Goal: Task Accomplishment & Management: Manage account settings

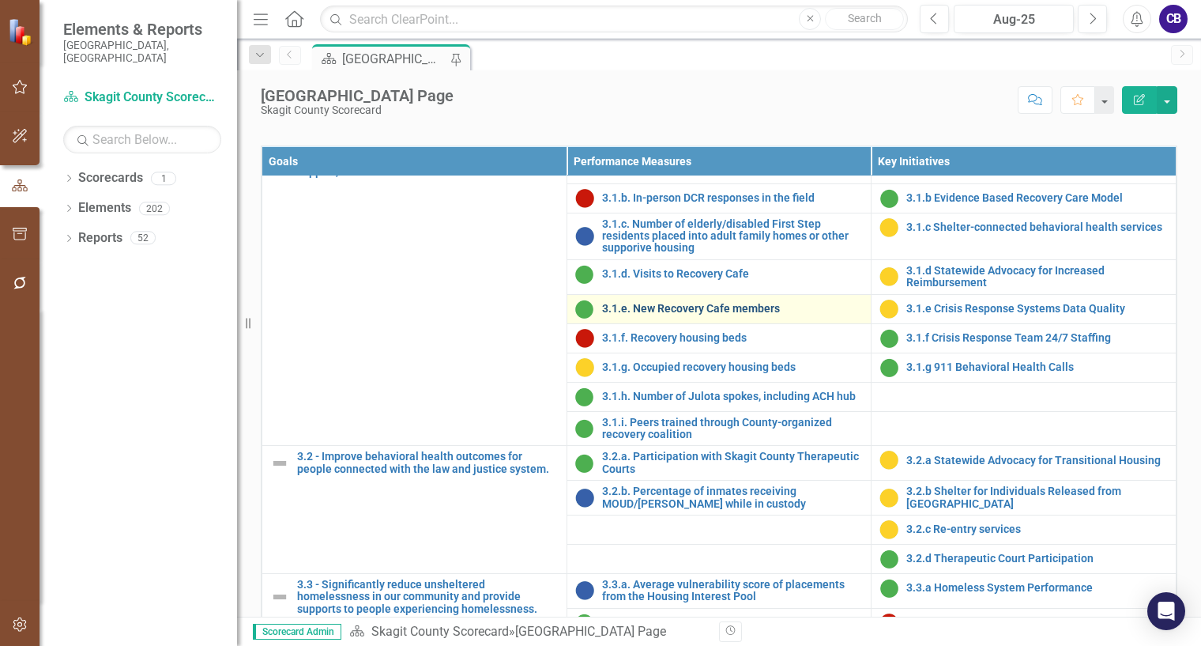
scroll to position [1106, 0]
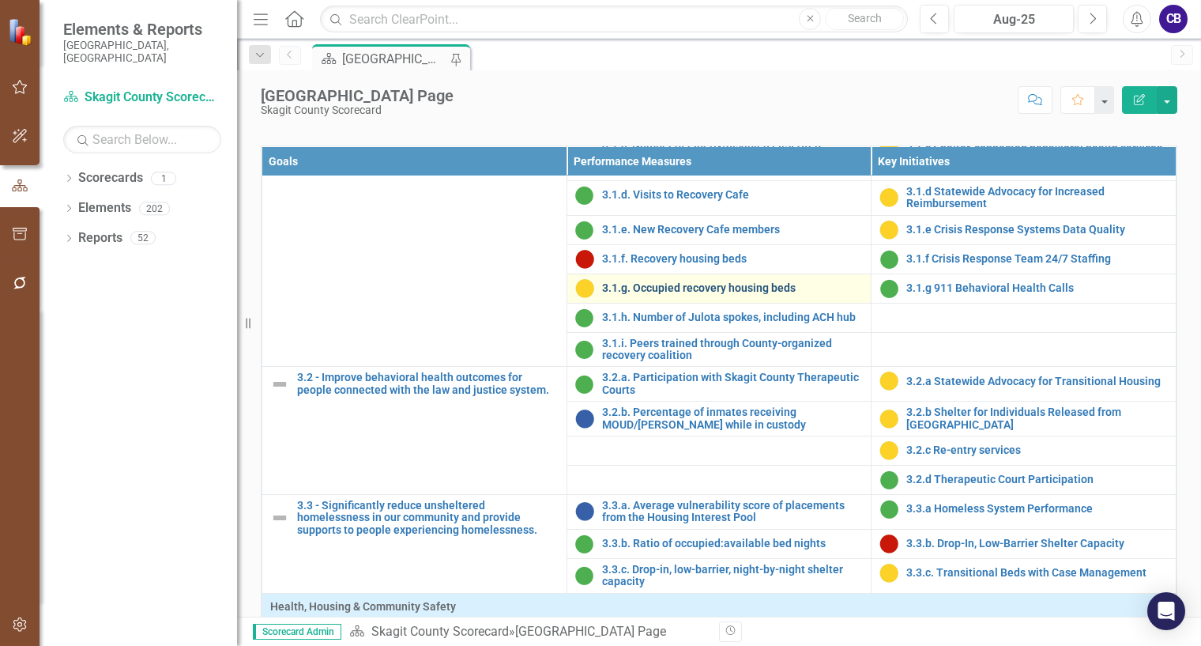
click at [716, 294] on link "3.1.g. Occupied recovery housing beds" at bounding box center [733, 288] width 262 height 12
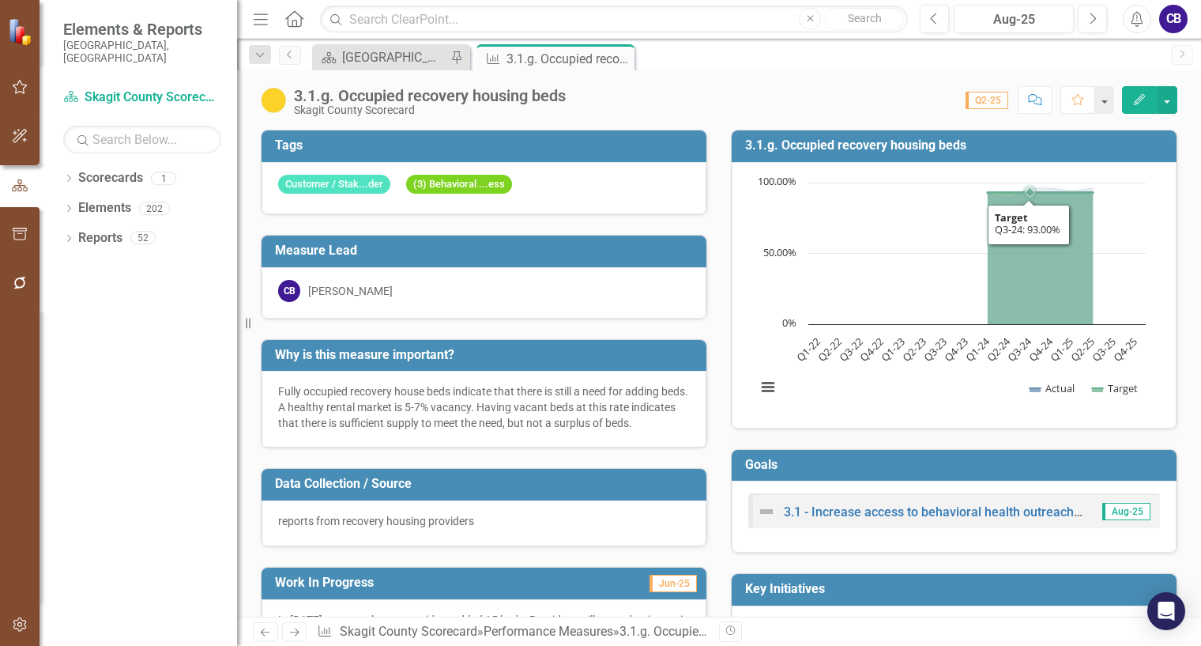
click at [1023, 303] on rect "Interactive chart" at bounding box center [950, 293] width 405 height 237
click at [1020, 303] on rect "Interactive chart" at bounding box center [950, 293] width 405 height 237
click at [1022, 303] on rect "Interactive chart" at bounding box center [950, 293] width 405 height 237
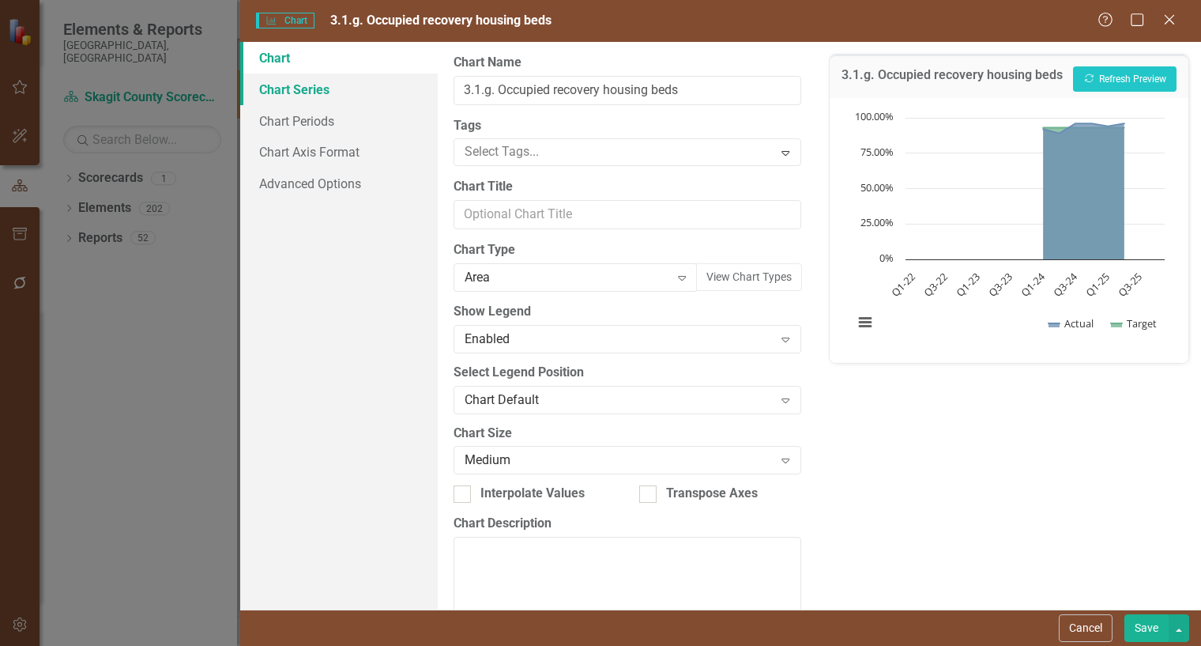
click at [295, 81] on link "Chart Series" at bounding box center [339, 90] width 198 height 32
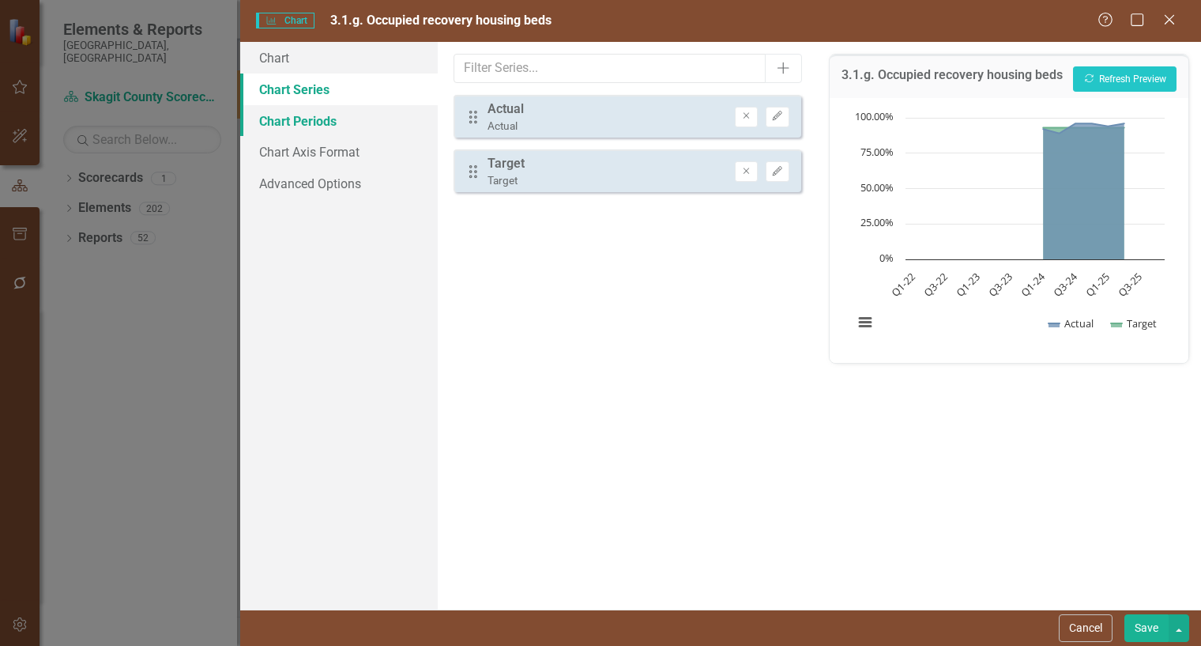
click at [299, 119] on link "Chart Periods" at bounding box center [339, 121] width 198 height 32
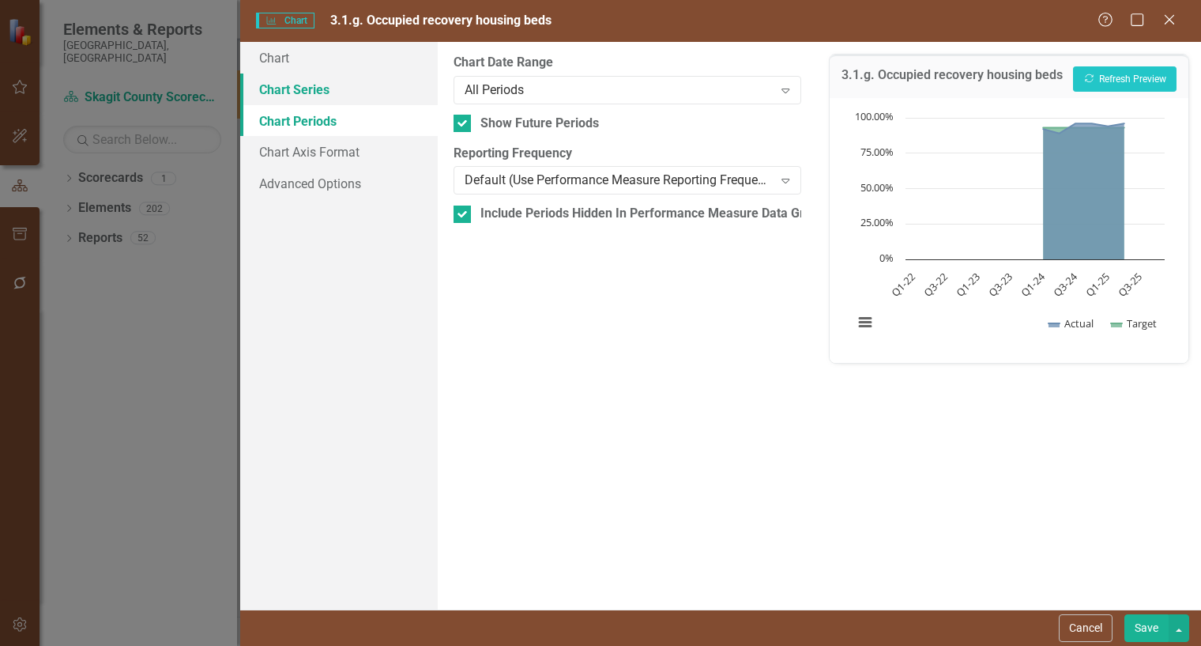
click at [310, 97] on link "Chart Series" at bounding box center [339, 90] width 198 height 32
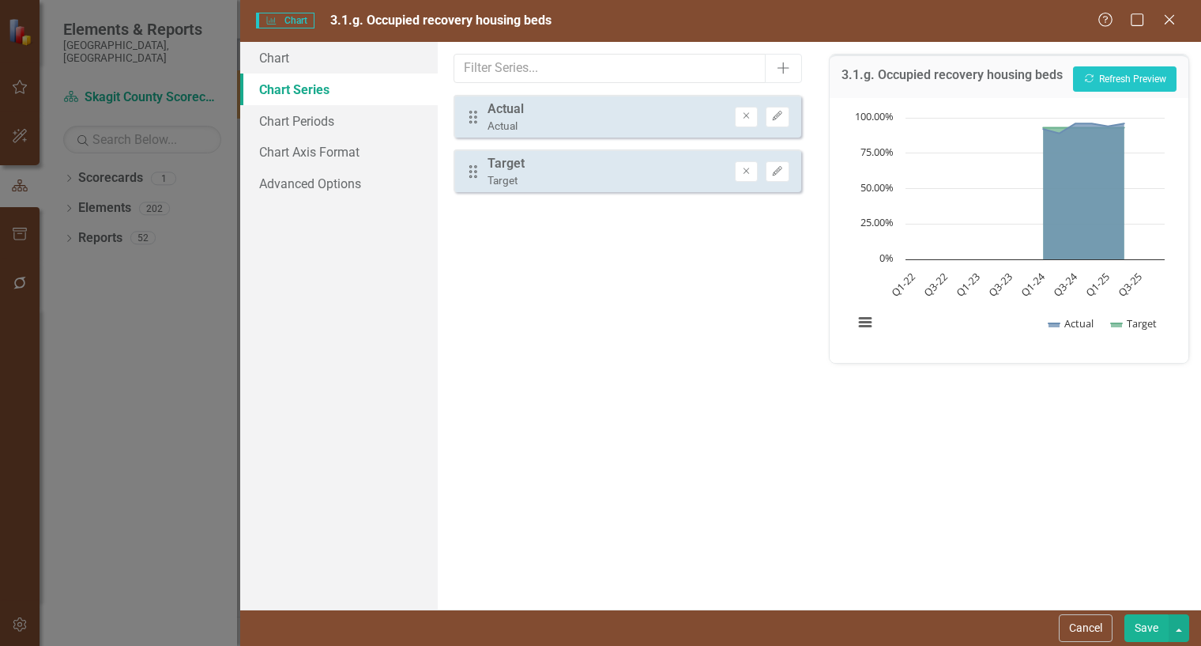
click at [492, 164] on div "Target" at bounding box center [506, 164] width 37 height 18
click at [778, 172] on icon "Edit" at bounding box center [777, 171] width 12 height 9
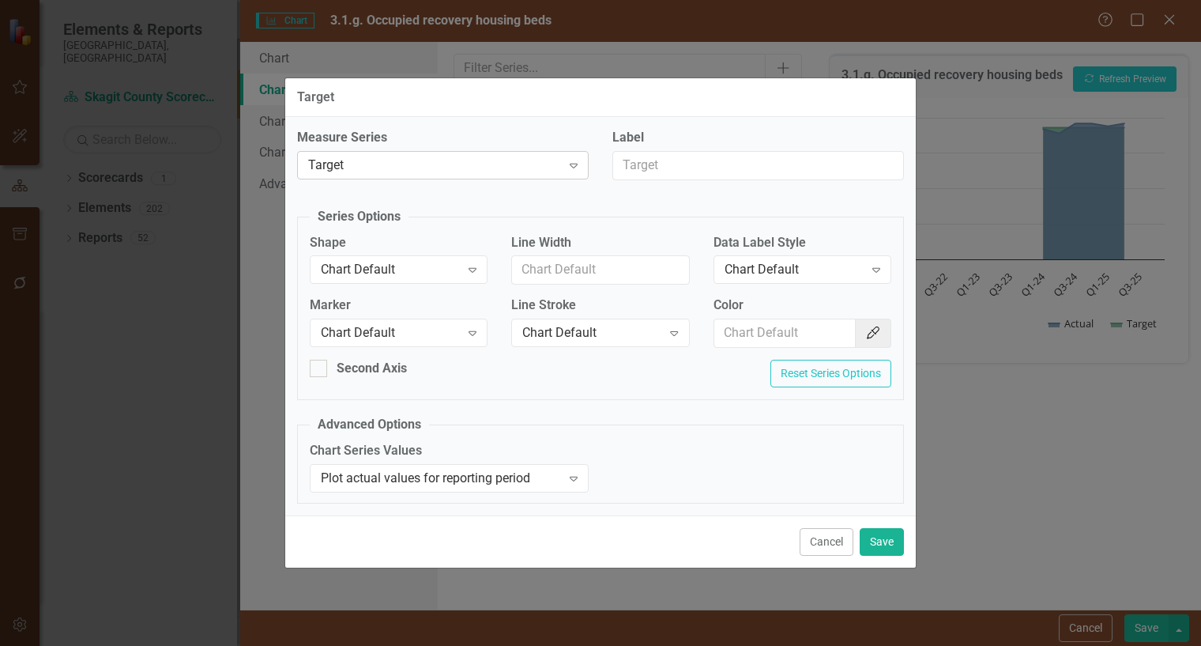
click at [552, 166] on div "Target" at bounding box center [434, 165] width 253 height 18
click at [822, 546] on button "Cancel" at bounding box center [827, 542] width 54 height 28
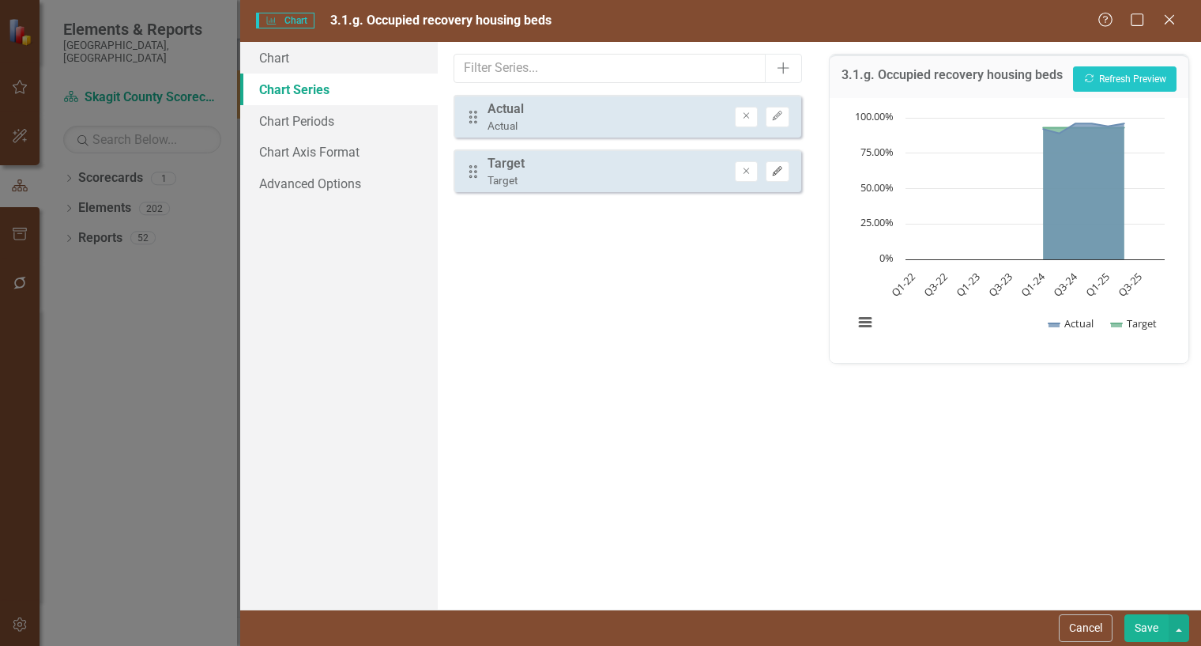
click at [777, 176] on button "Edit" at bounding box center [777, 171] width 23 height 21
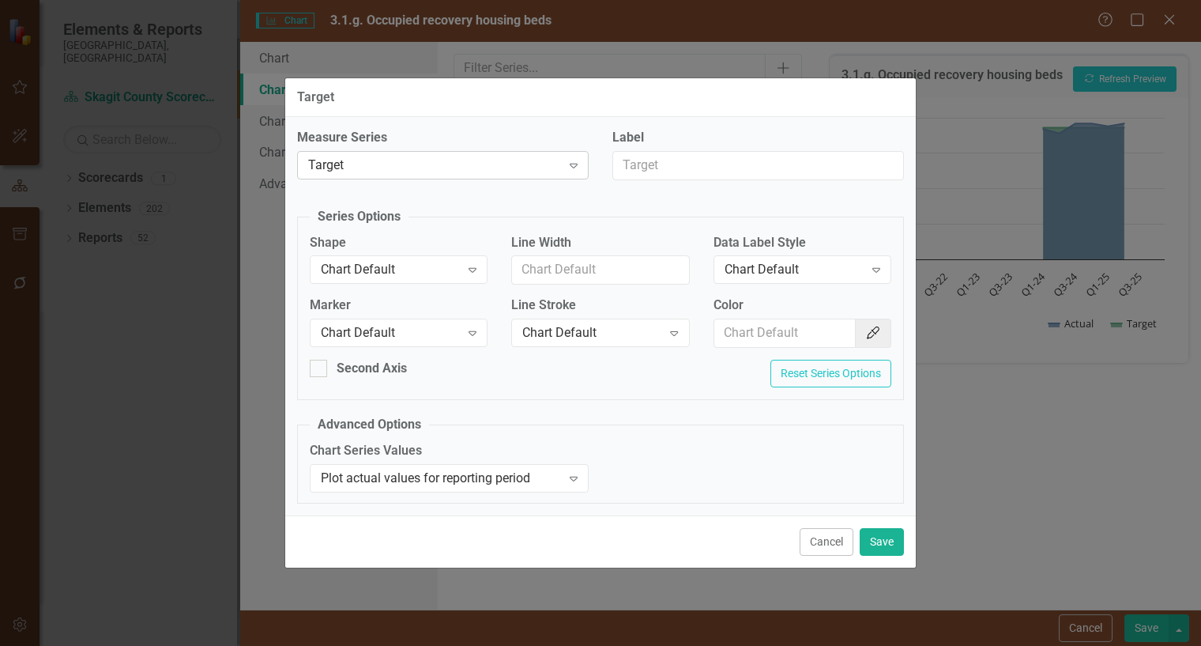
click at [569, 162] on icon "Expand" at bounding box center [574, 165] width 16 height 13
click at [767, 252] on div "Data Label Style Chart Default Expand" at bounding box center [803, 258] width 178 height 49
click at [775, 266] on div "Chart Default" at bounding box center [794, 270] width 139 height 18
click at [627, 260] on input "Line Width" at bounding box center [600, 269] width 178 height 29
click at [633, 228] on fieldset "Series Options Shape Chart Default Expand Line Width Data Label Style Chart Def…" at bounding box center [600, 304] width 607 height 192
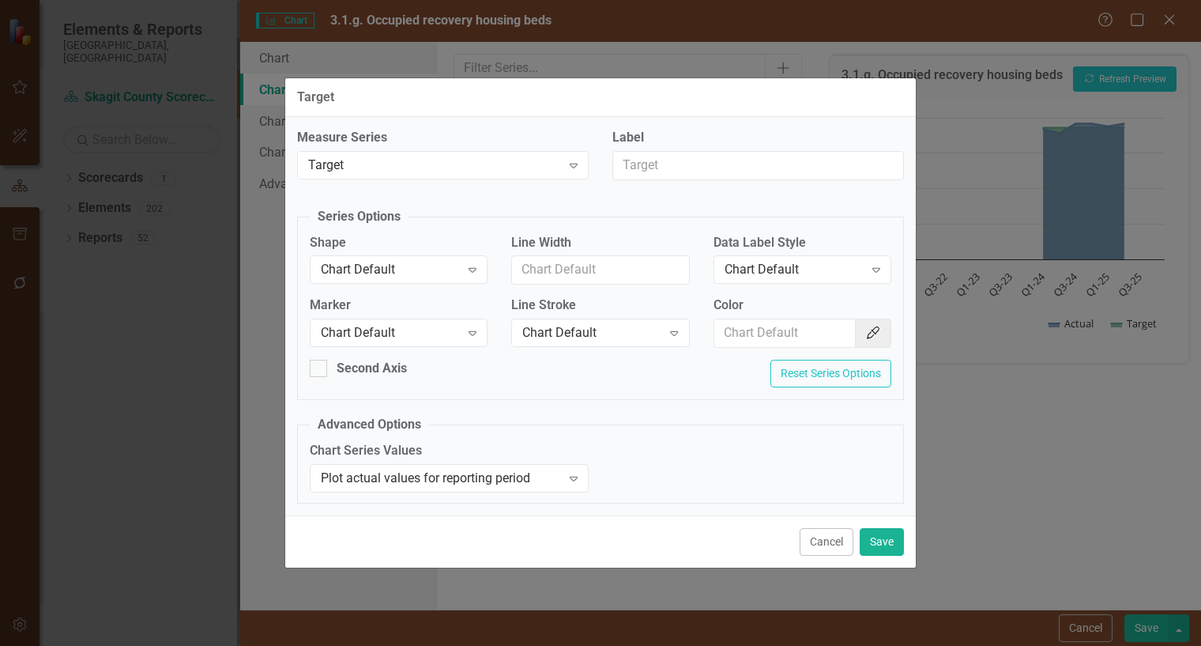
click at [828, 549] on button "Cancel" at bounding box center [827, 542] width 54 height 28
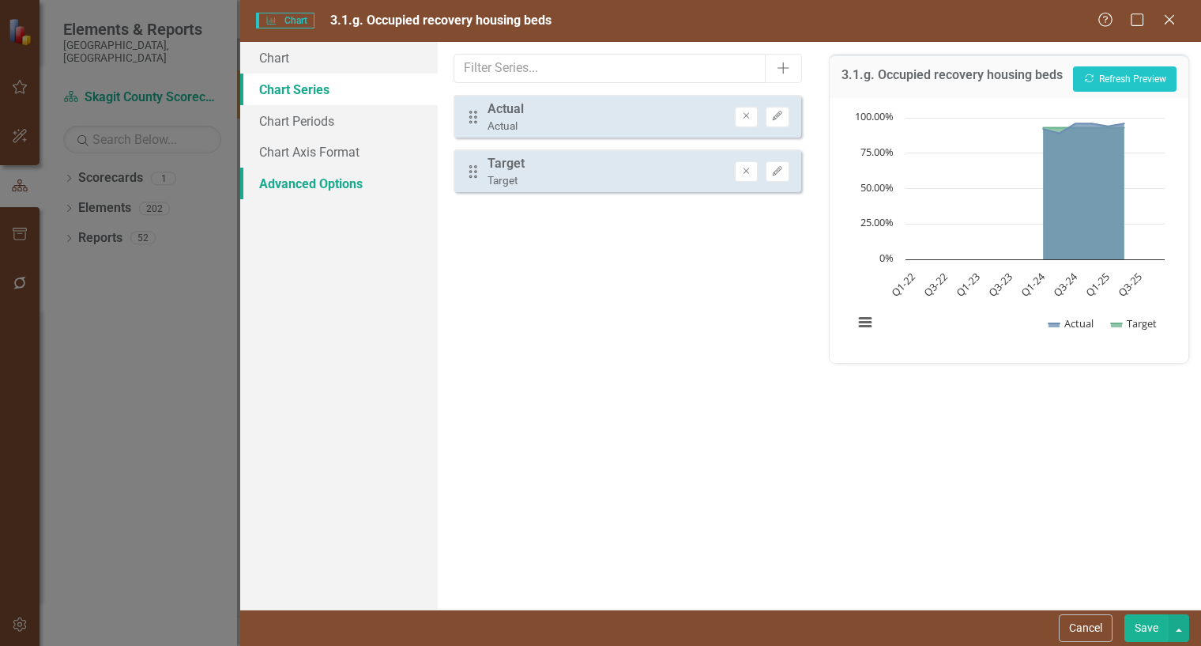
click at [281, 177] on link "Advanced Options" at bounding box center [339, 184] width 198 height 32
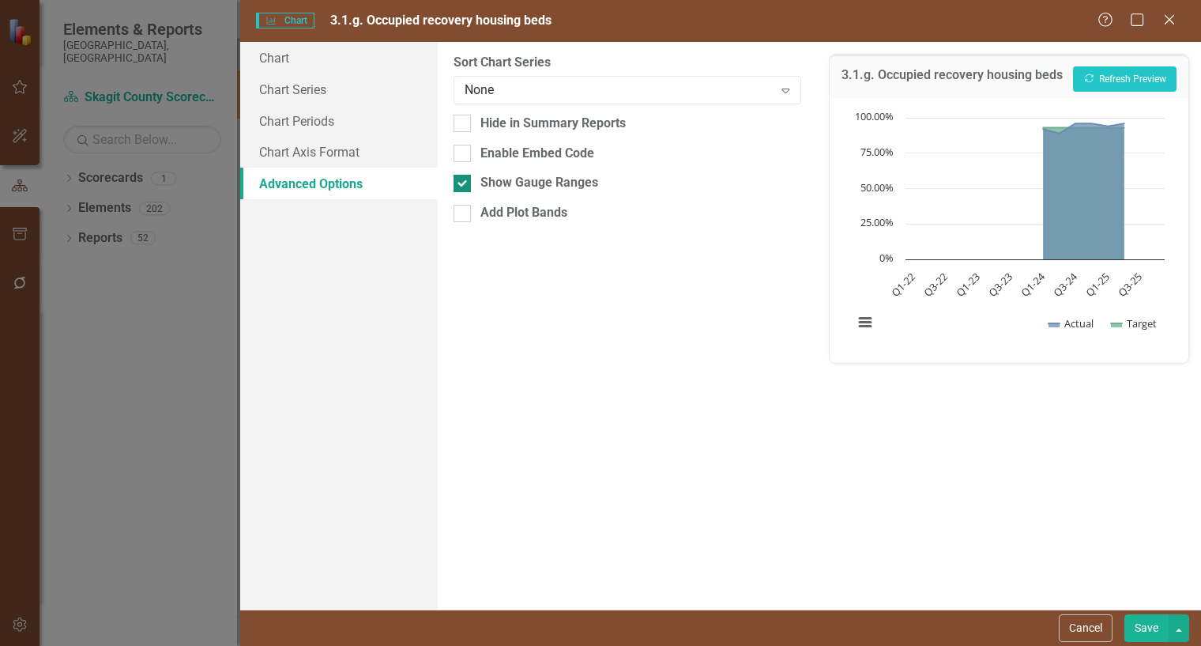
click at [530, 182] on div "Show Gauge Ranges" at bounding box center [540, 183] width 118 height 18
click at [464, 182] on input "Show Gauge Ranges" at bounding box center [459, 180] width 10 height 10
click at [530, 182] on div "Show Gauge Ranges" at bounding box center [540, 183] width 118 height 18
click at [464, 182] on input "Show Gauge Ranges" at bounding box center [459, 180] width 10 height 10
checkbox input "true"
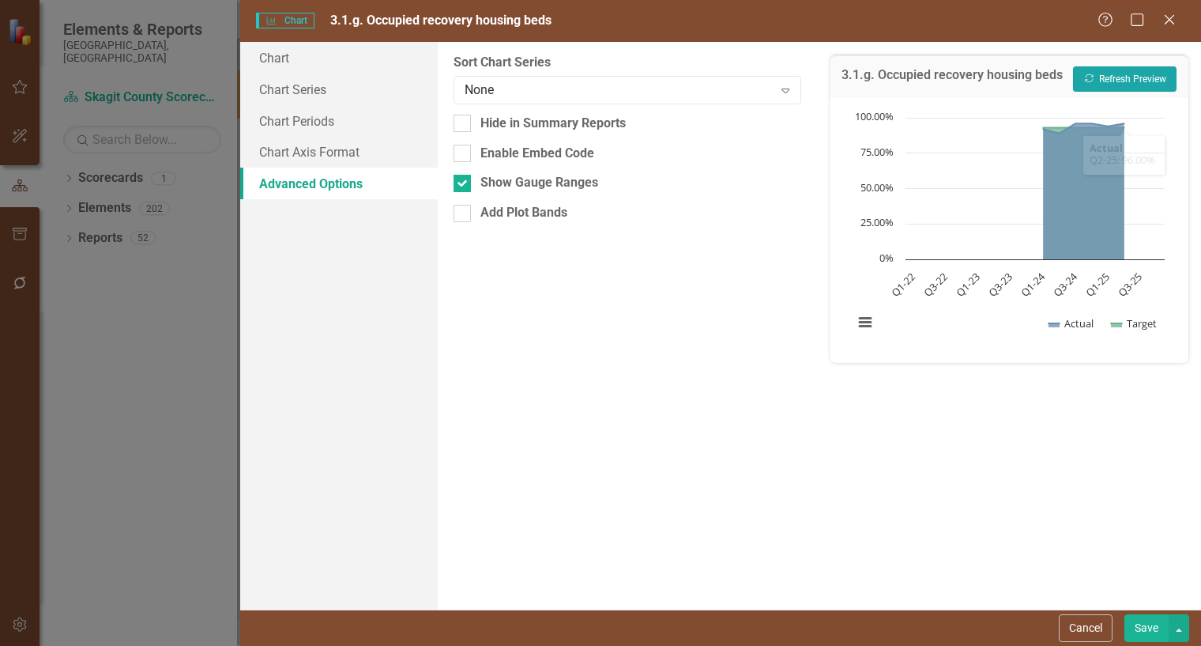
click at [1131, 88] on button "Recalculate Refresh Preview" at bounding box center [1125, 78] width 104 height 25
click at [1102, 624] on button "Cancel" at bounding box center [1086, 628] width 54 height 28
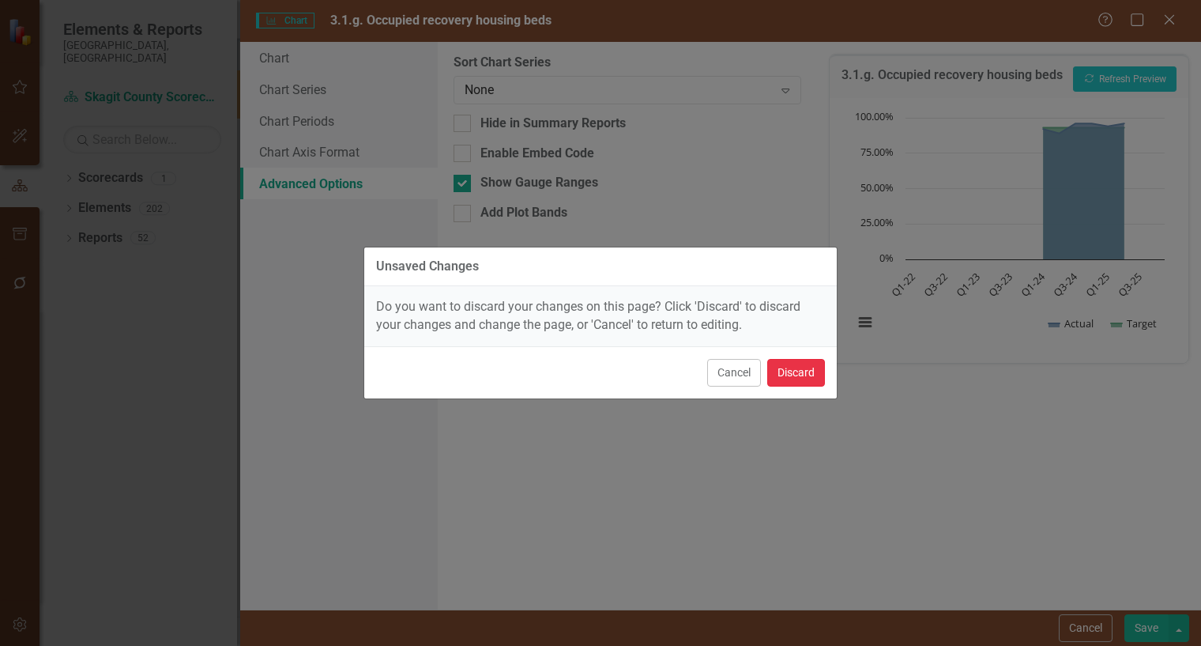
click at [781, 372] on button "Discard" at bounding box center [796, 373] width 58 height 28
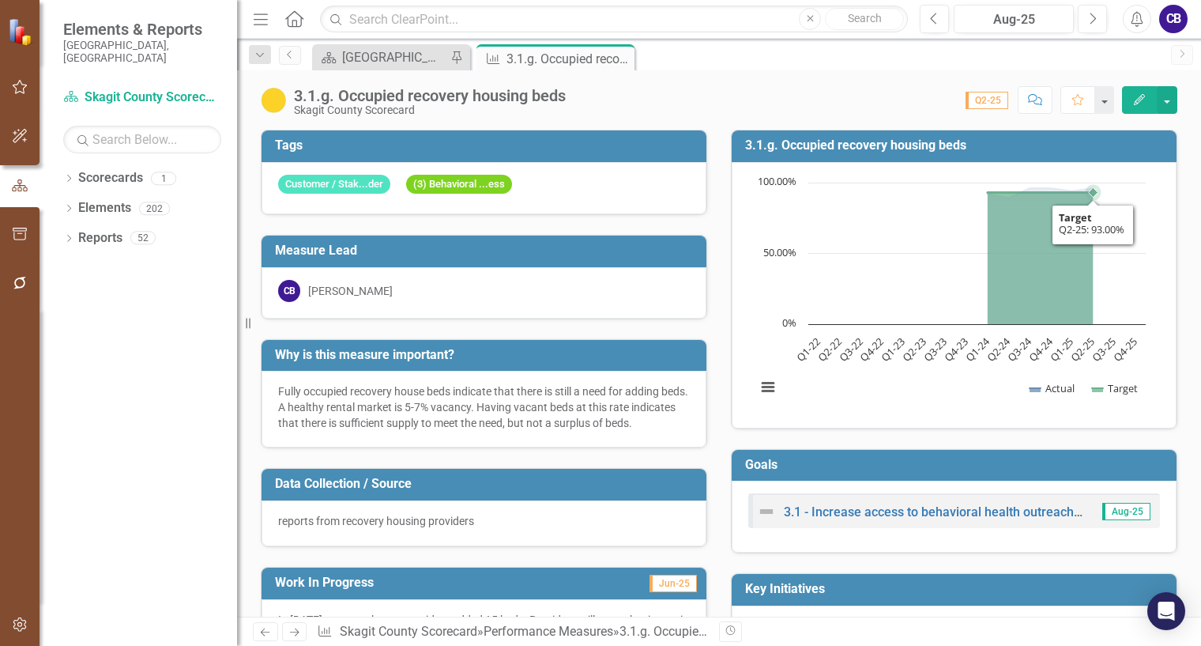
click at [1079, 275] on rect "Interactive chart" at bounding box center [950, 293] width 405 height 237
click at [1078, 275] on rect "Interactive chart" at bounding box center [950, 293] width 405 height 237
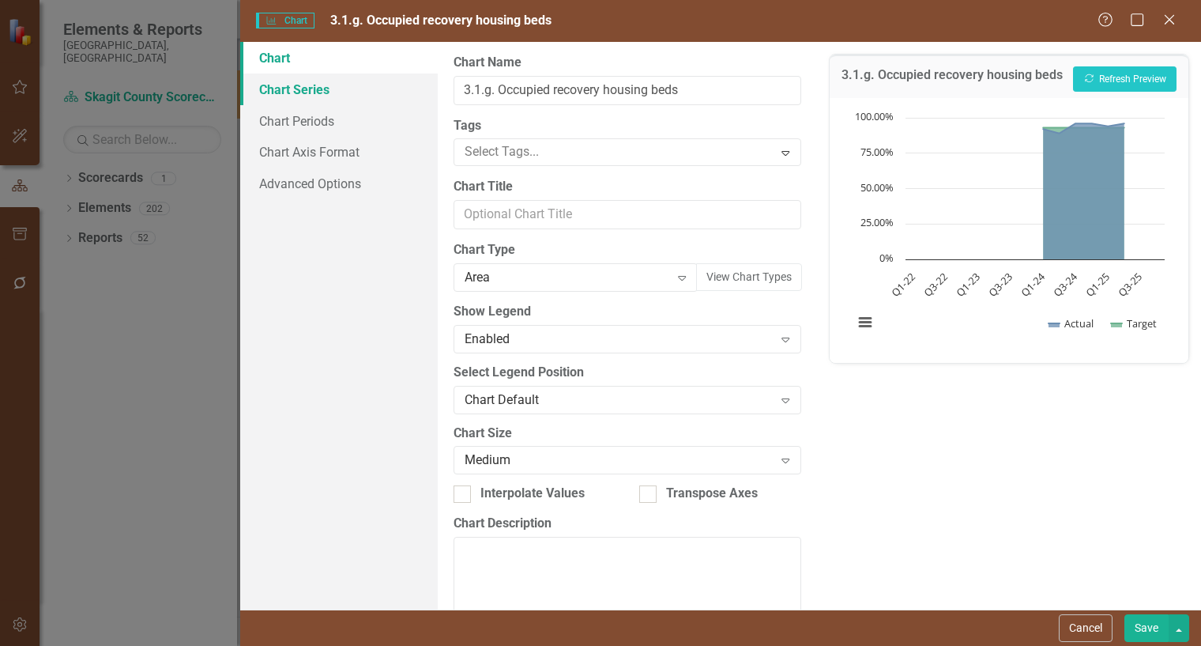
click at [328, 88] on link "Chart Series" at bounding box center [339, 90] width 198 height 32
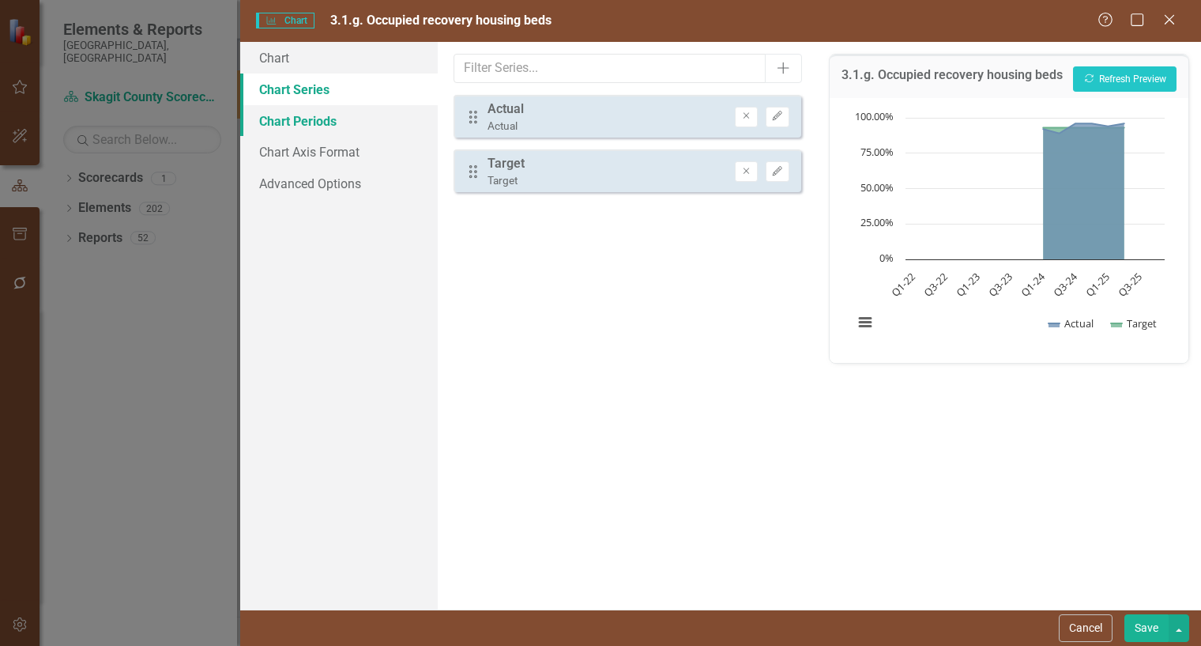
click at [329, 113] on link "Chart Periods" at bounding box center [339, 121] width 198 height 32
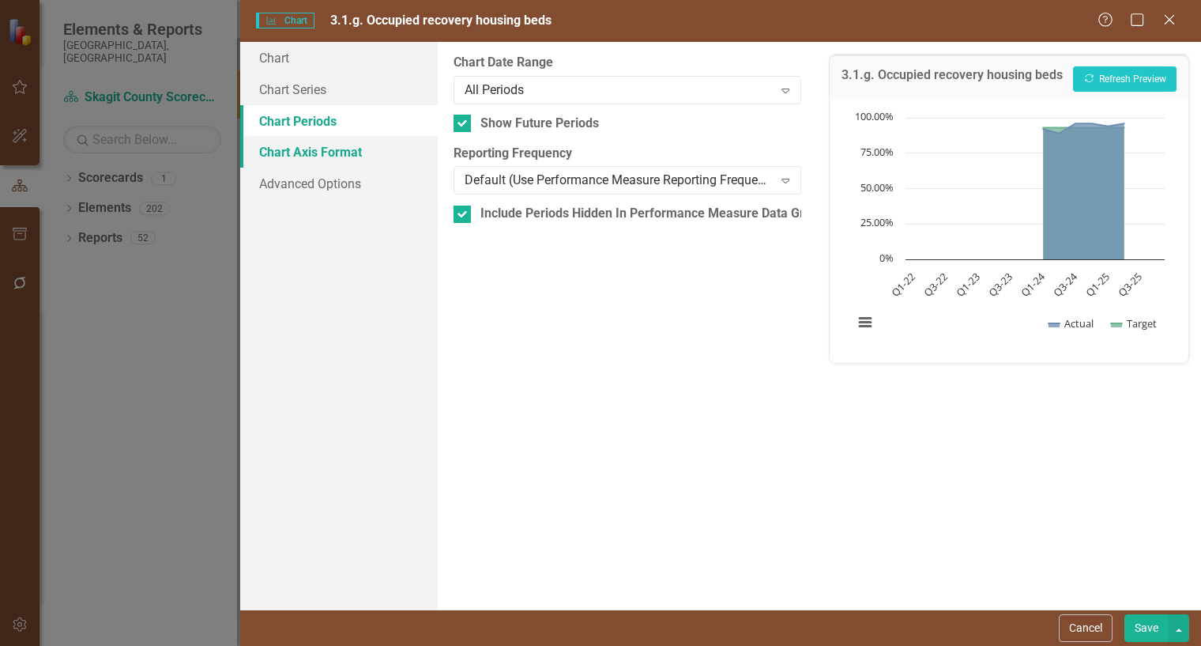
click at [329, 144] on link "Chart Axis Format" at bounding box center [339, 152] width 198 height 32
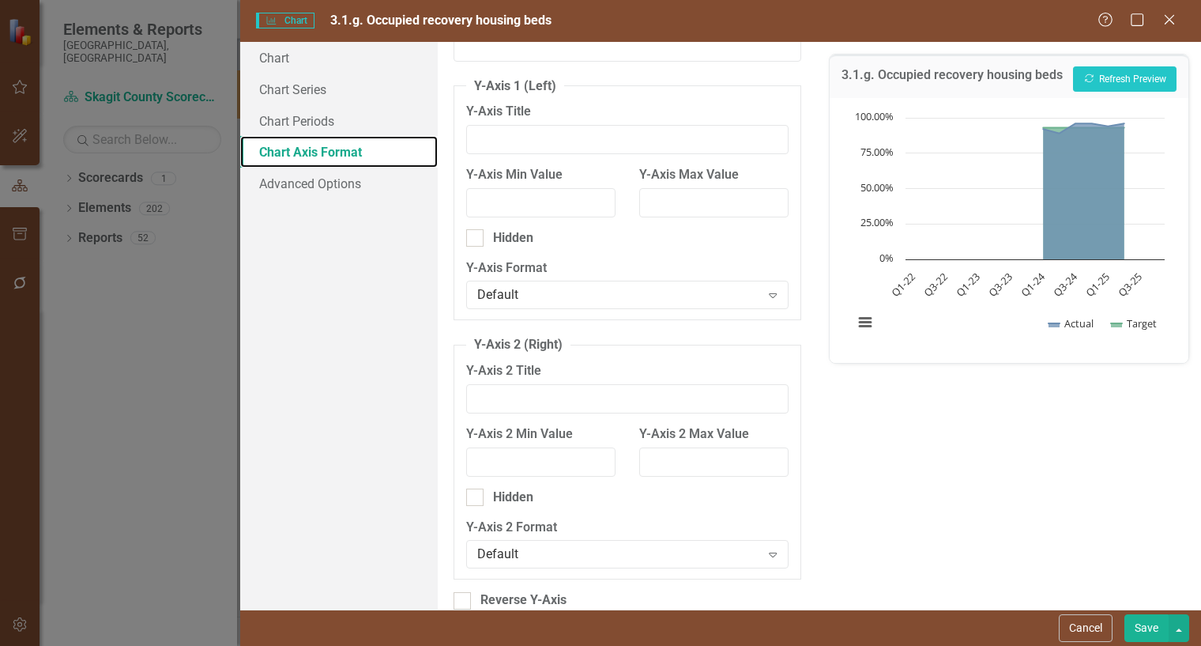
scroll to position [67, 0]
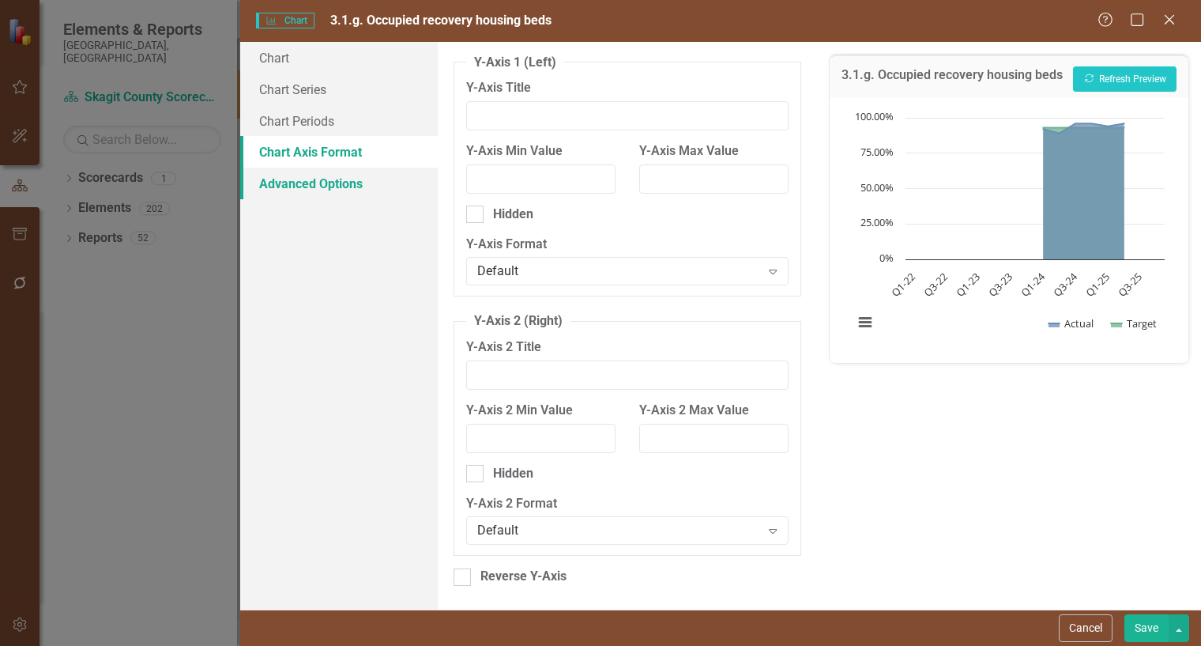
click at [359, 190] on link "Advanced Options" at bounding box center [339, 184] width 198 height 32
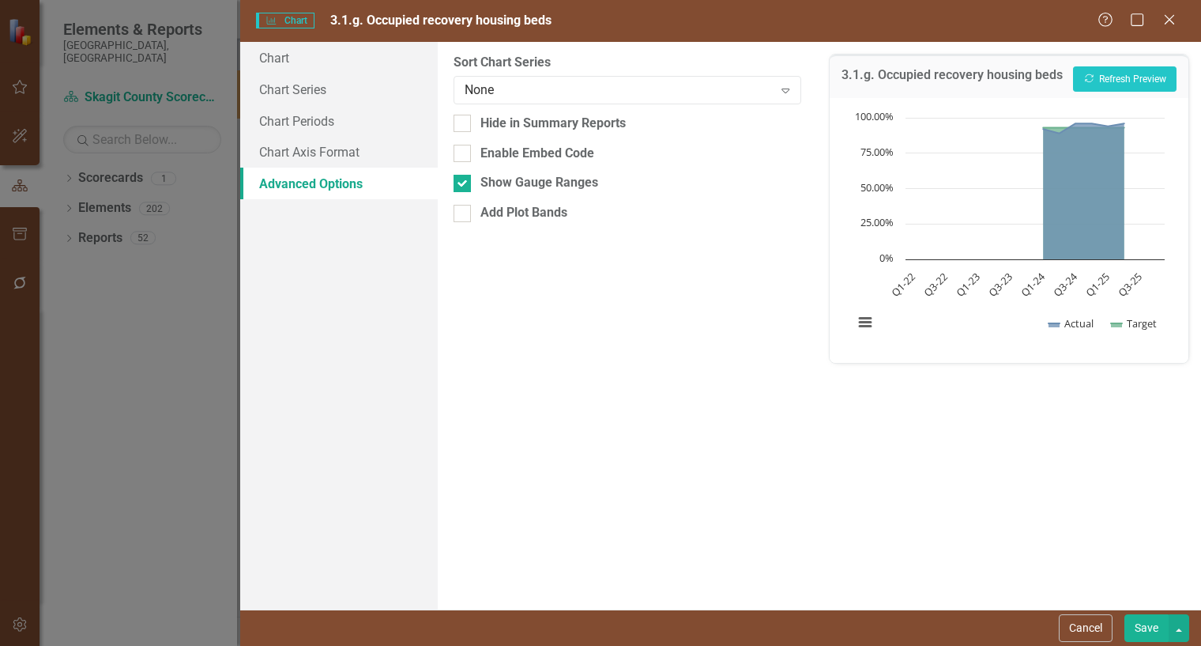
click at [1102, 628] on button "Cancel" at bounding box center [1086, 628] width 54 height 28
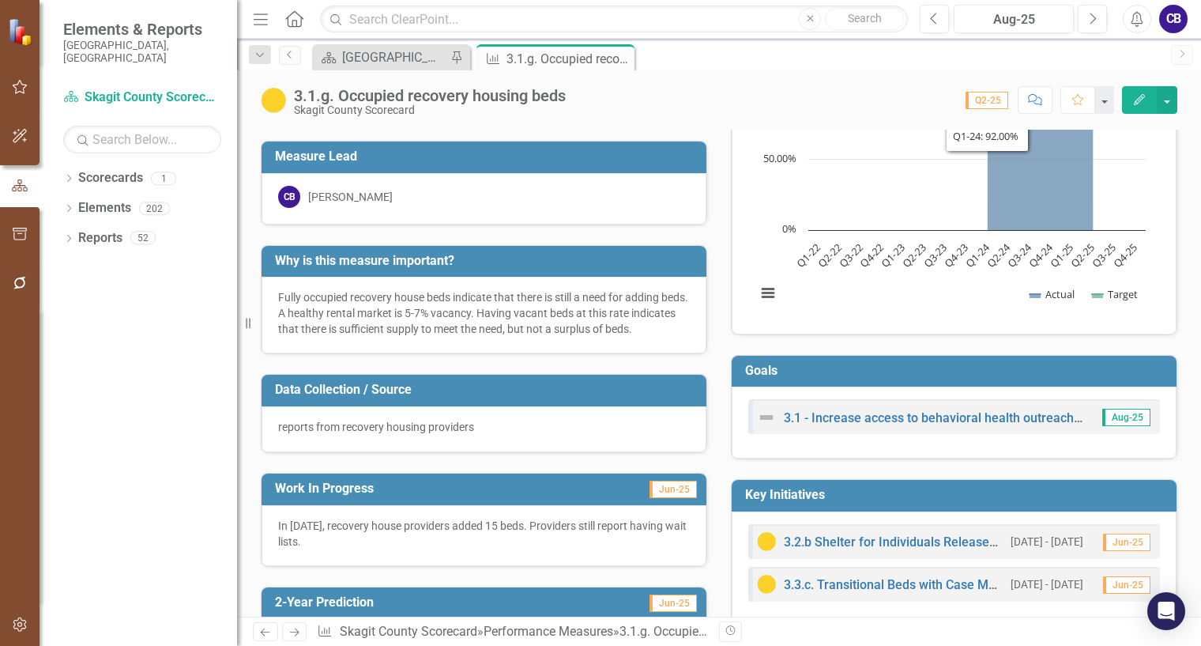
scroll to position [0, 0]
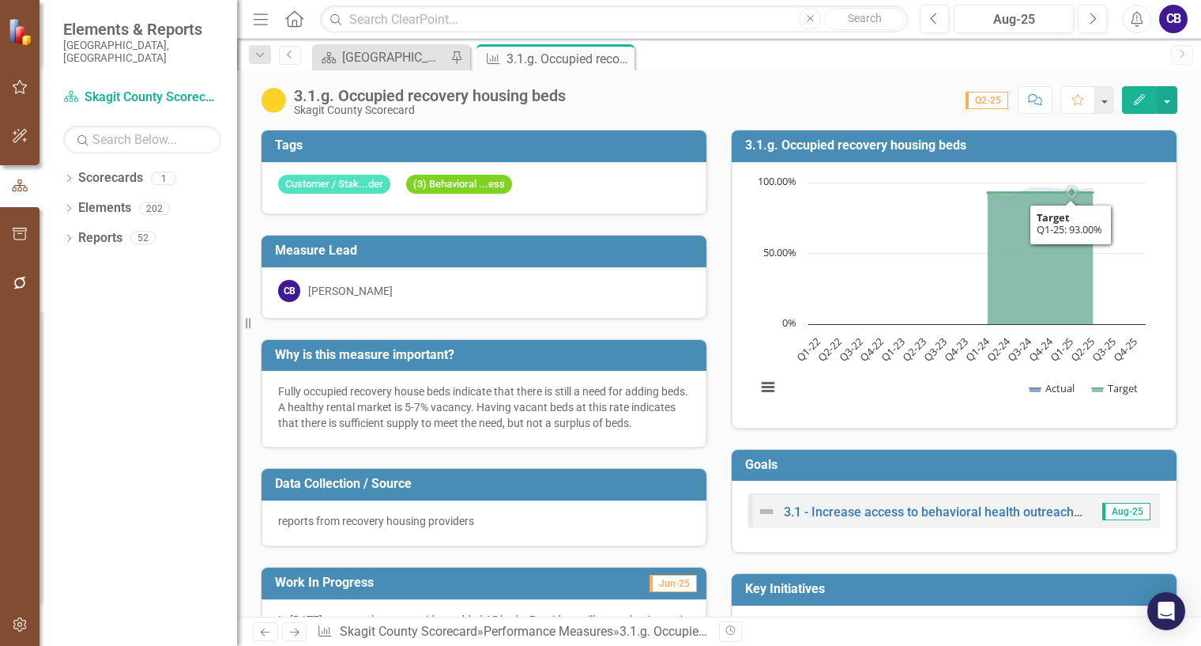
click at [1061, 266] on rect "Interactive chart" at bounding box center [950, 293] width 405 height 237
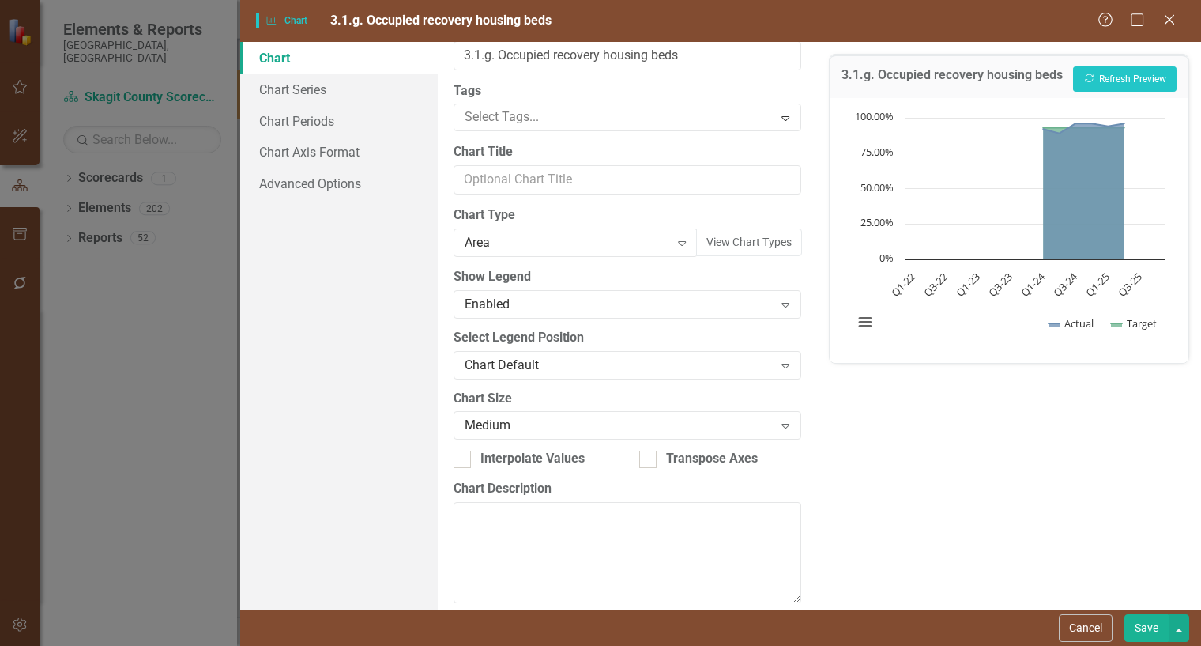
scroll to position [52, 0]
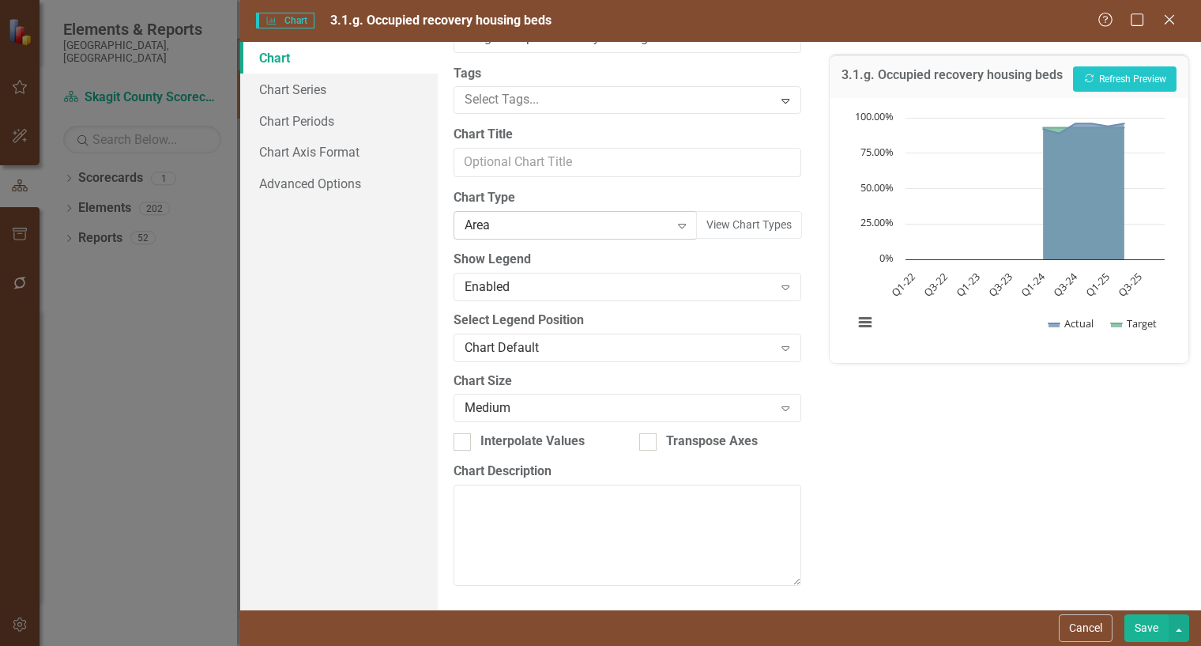
click at [566, 227] on div "Area" at bounding box center [567, 226] width 205 height 18
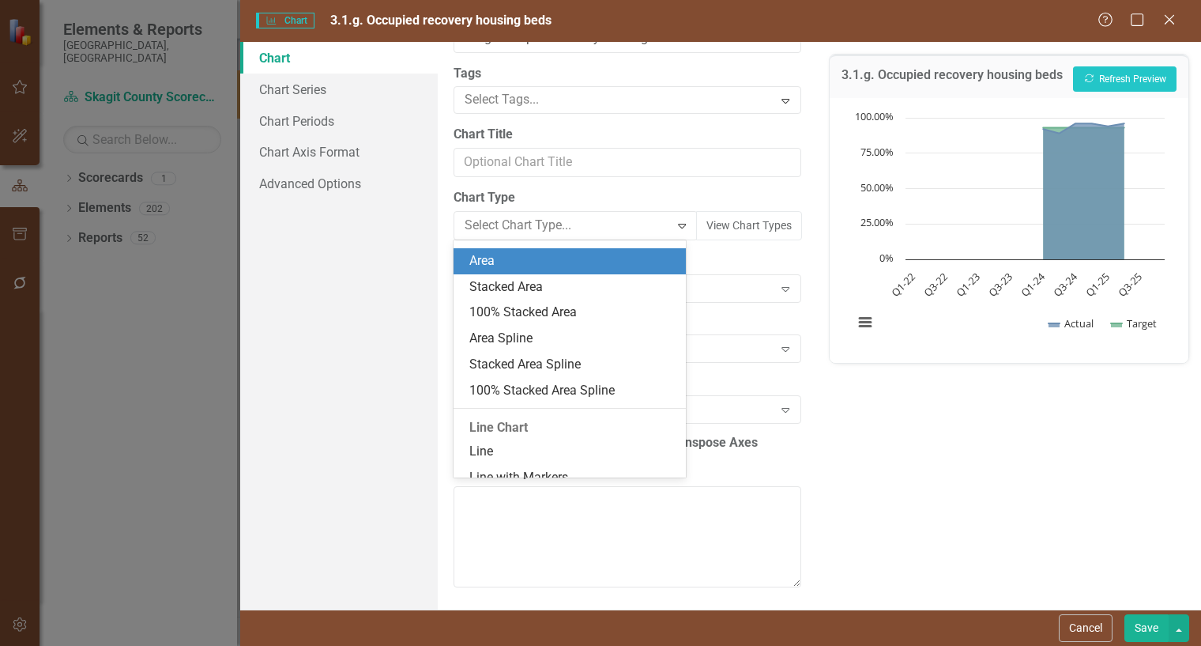
scroll to position [626, 0]
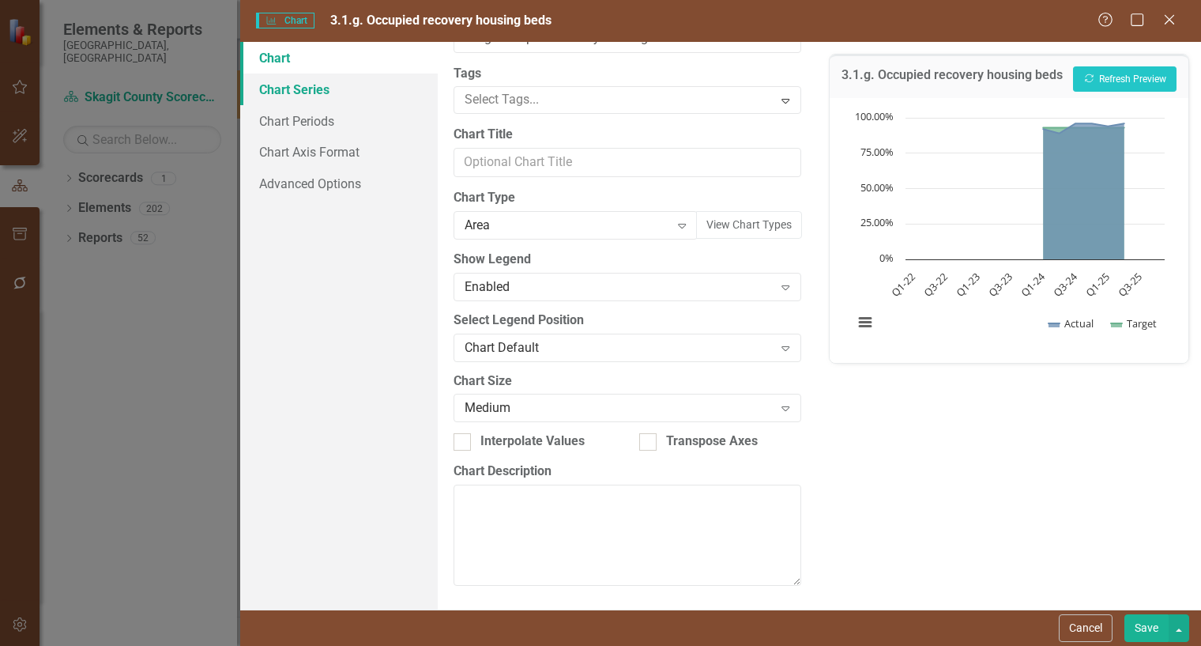
click at [335, 86] on link "Chart Series" at bounding box center [339, 90] width 198 height 32
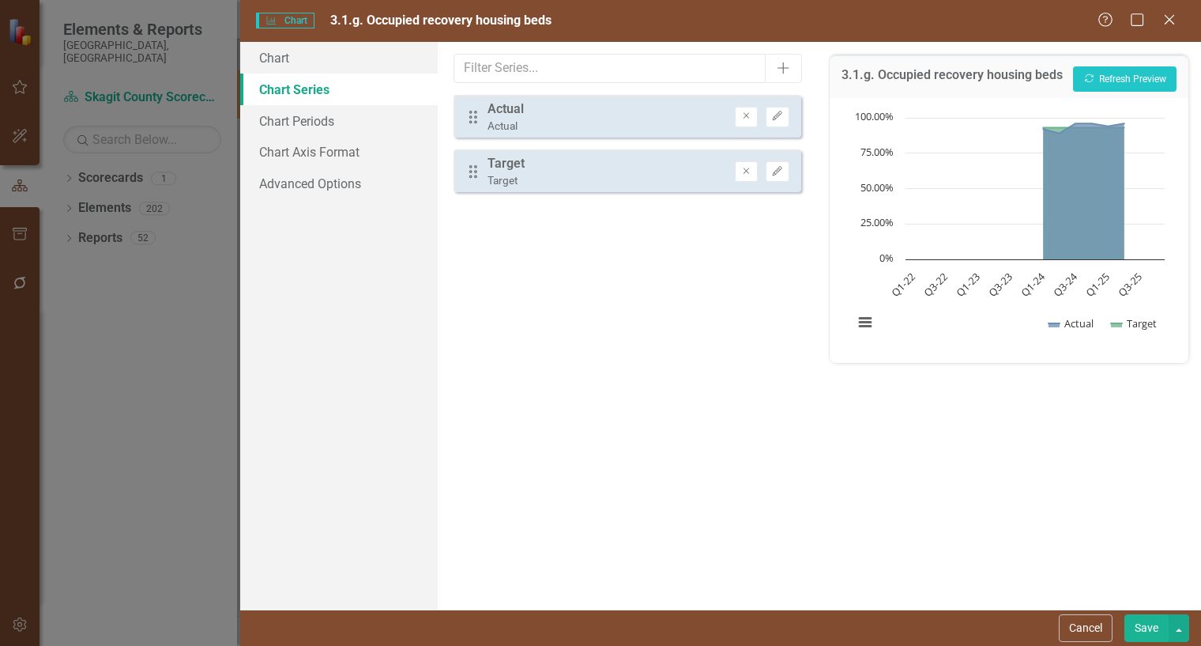
click at [564, 173] on div "Drag Target Target Remove Edit" at bounding box center [628, 170] width 348 height 43
click at [601, 163] on div "Drag Target Target Remove Edit" at bounding box center [628, 170] width 348 height 43
click at [602, 163] on div "Drag Target Target Remove Edit" at bounding box center [628, 170] width 348 height 43
click at [479, 167] on icon "Drag" at bounding box center [473, 172] width 21 height 16
click at [479, 168] on icon "Drag" at bounding box center [473, 172] width 21 height 16
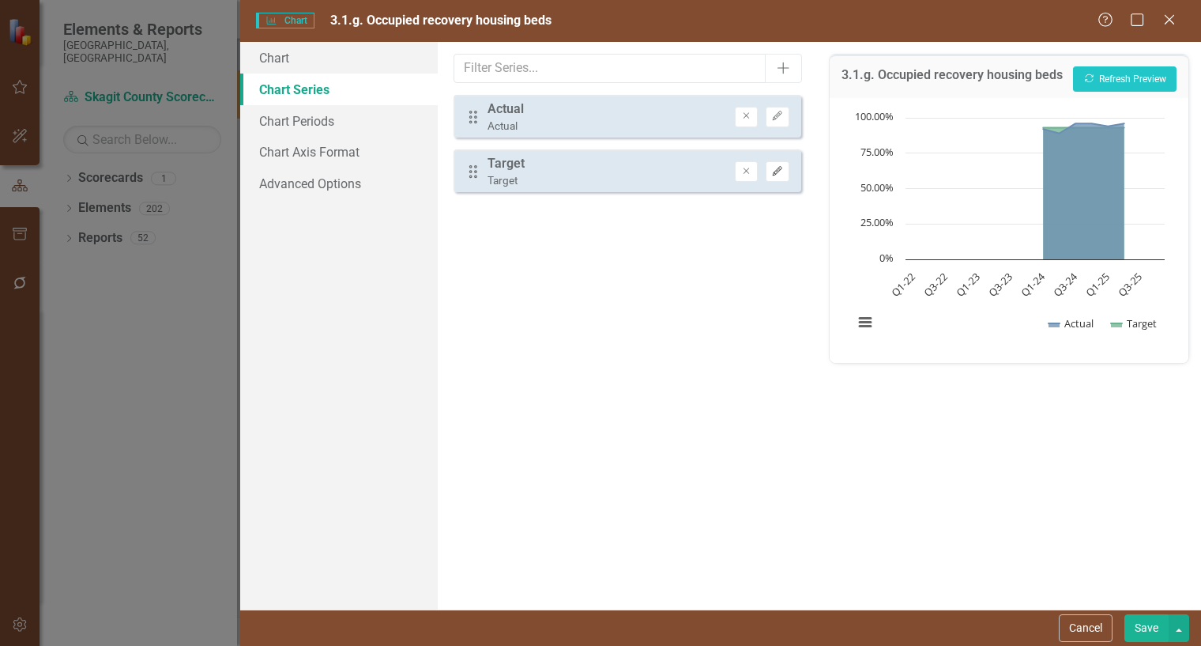
click at [780, 176] on button "Edit" at bounding box center [777, 171] width 23 height 21
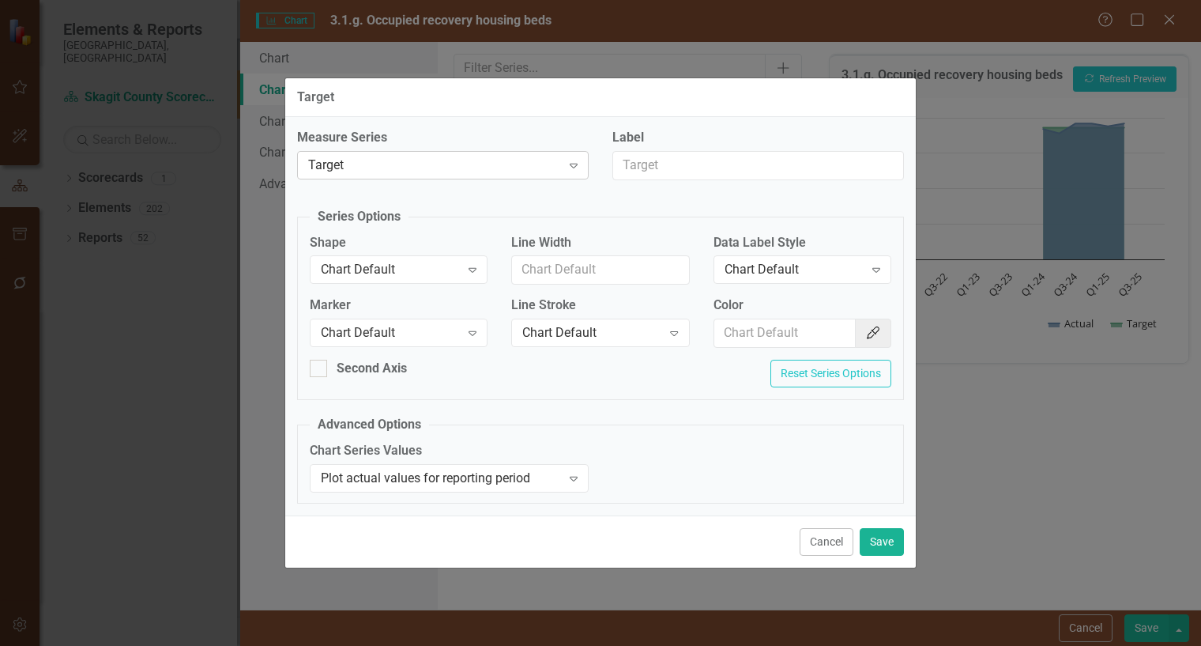
click at [571, 162] on icon "Expand" at bounding box center [574, 165] width 16 height 13
click at [830, 542] on button "Cancel" at bounding box center [827, 542] width 54 height 28
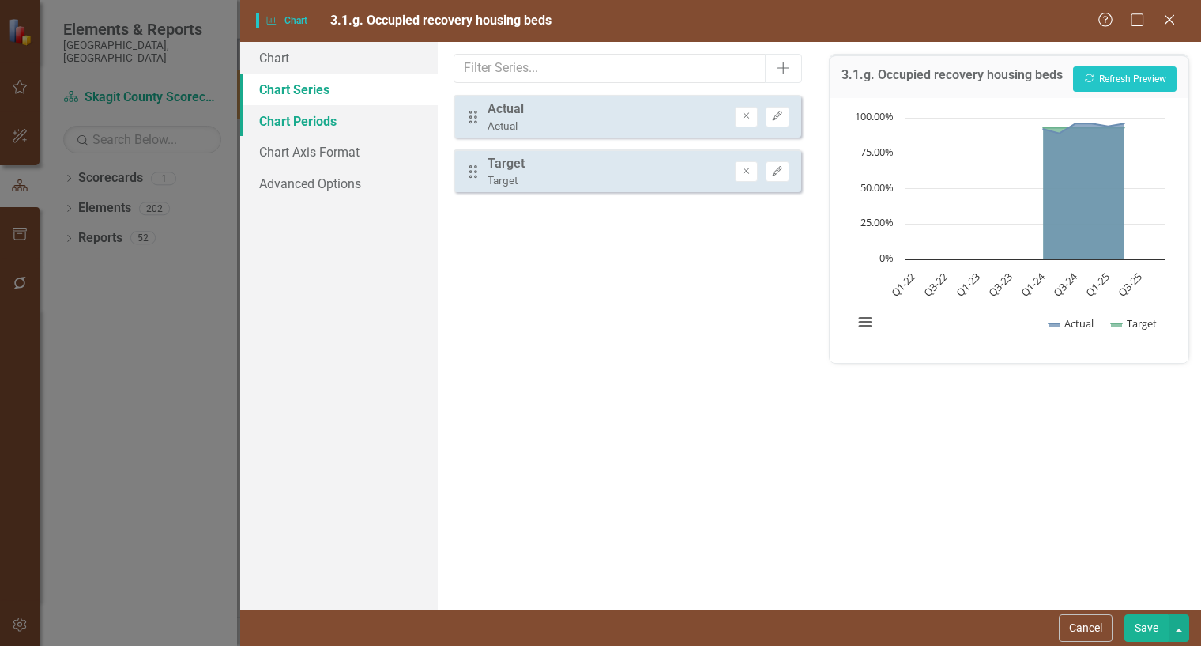
click at [330, 128] on link "Chart Periods" at bounding box center [339, 121] width 198 height 32
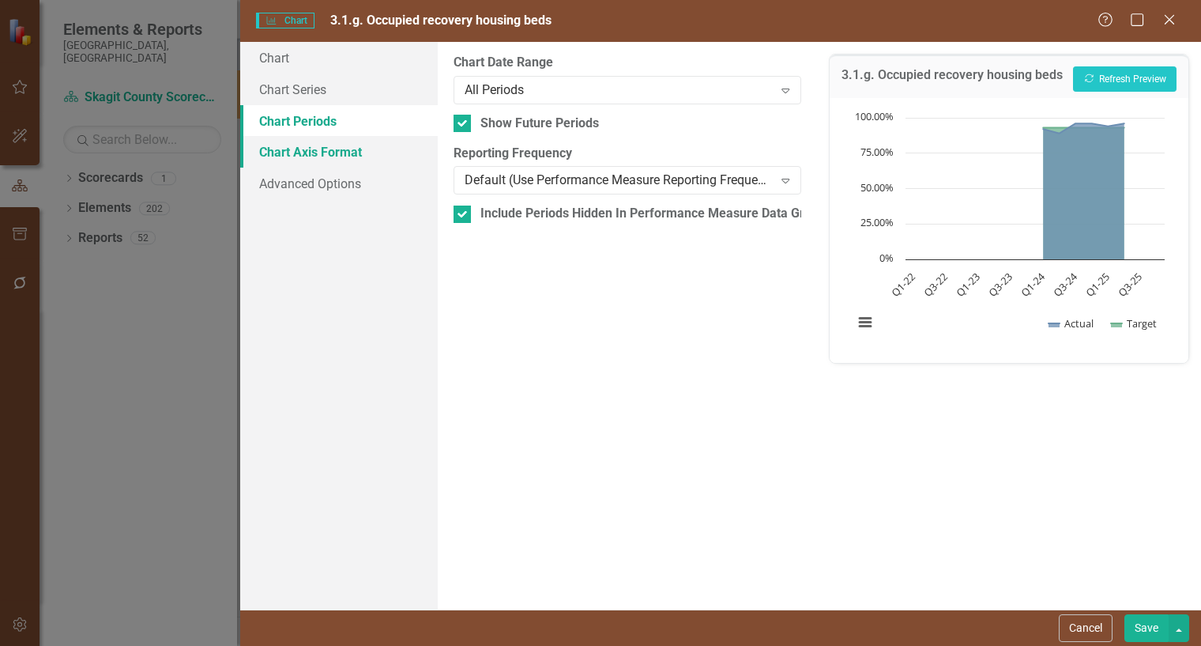
click at [340, 153] on link "Chart Axis Format" at bounding box center [339, 152] width 198 height 32
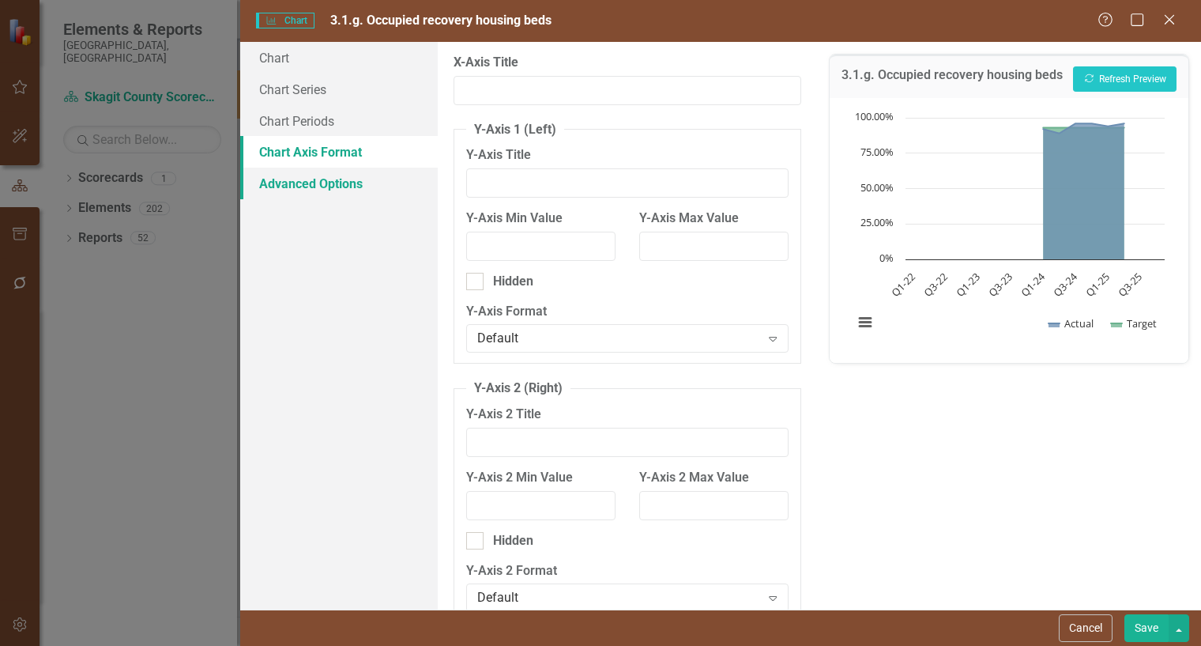
click at [319, 196] on link "Advanced Options" at bounding box center [339, 184] width 198 height 32
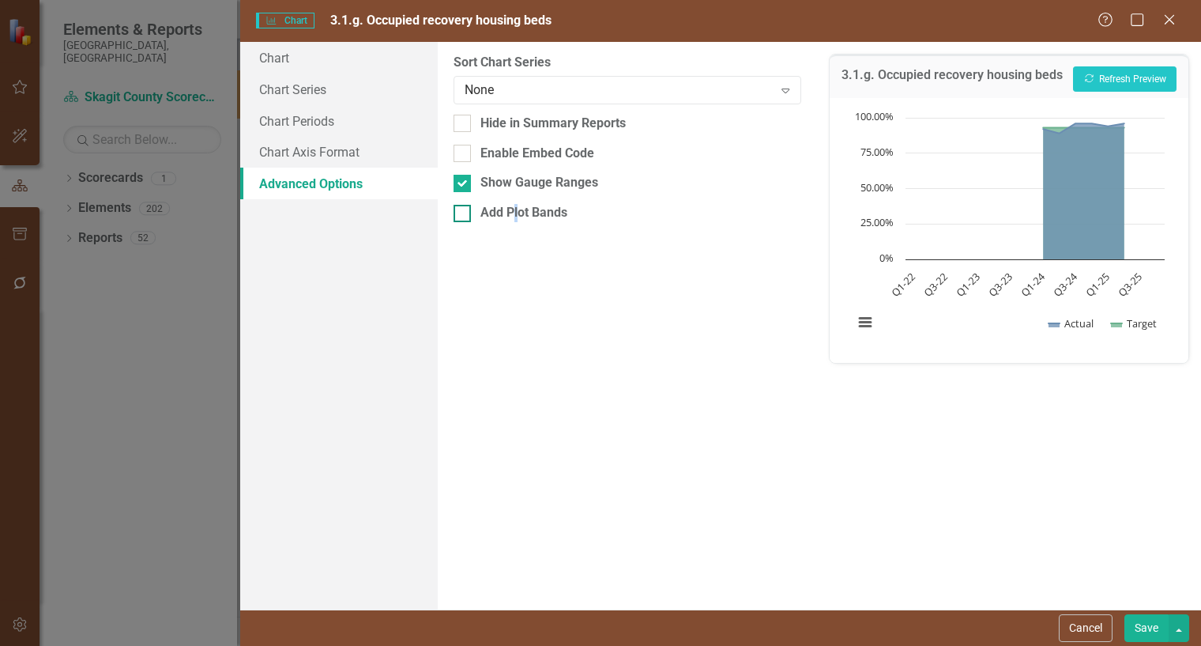
click at [516, 221] on div "Add Plot Bands" at bounding box center [524, 213] width 87 height 18
click at [546, 212] on div "Add Plot Bands" at bounding box center [524, 213] width 87 height 18
click at [464, 212] on input "Add Plot Bands" at bounding box center [459, 210] width 10 height 10
click at [546, 213] on div "Add Plot Bands" at bounding box center [524, 213] width 87 height 18
click at [464, 213] on input "Add Plot Bands" at bounding box center [459, 210] width 10 height 10
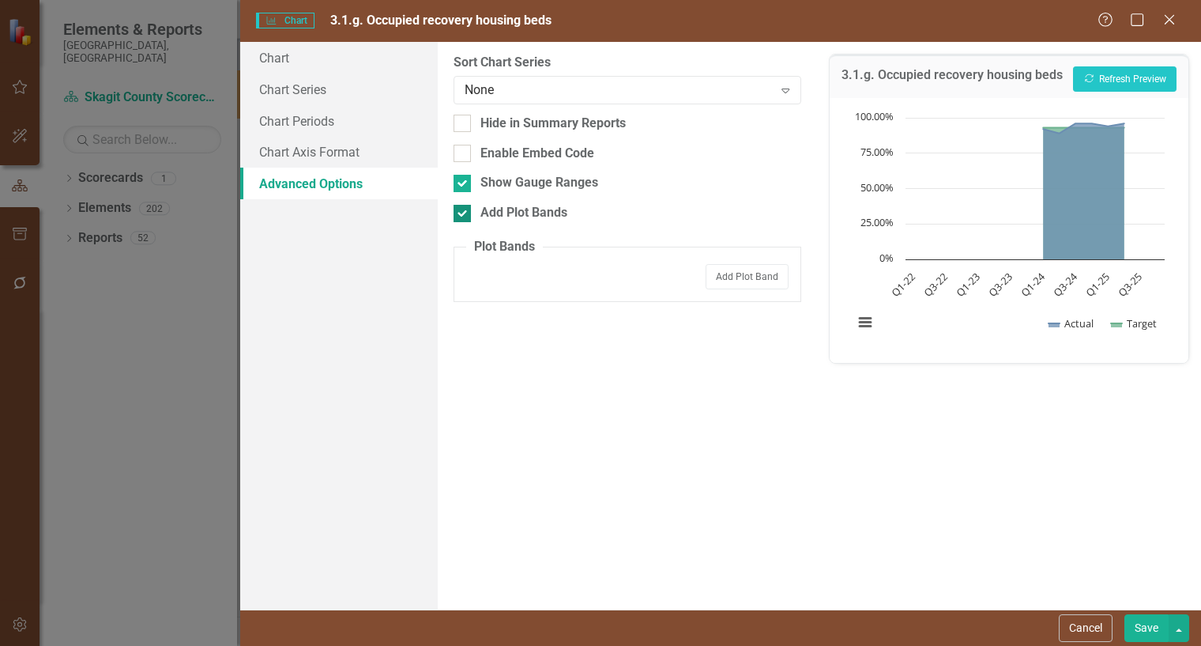
checkbox input "false"
click at [1090, 618] on button "Cancel" at bounding box center [1086, 628] width 54 height 28
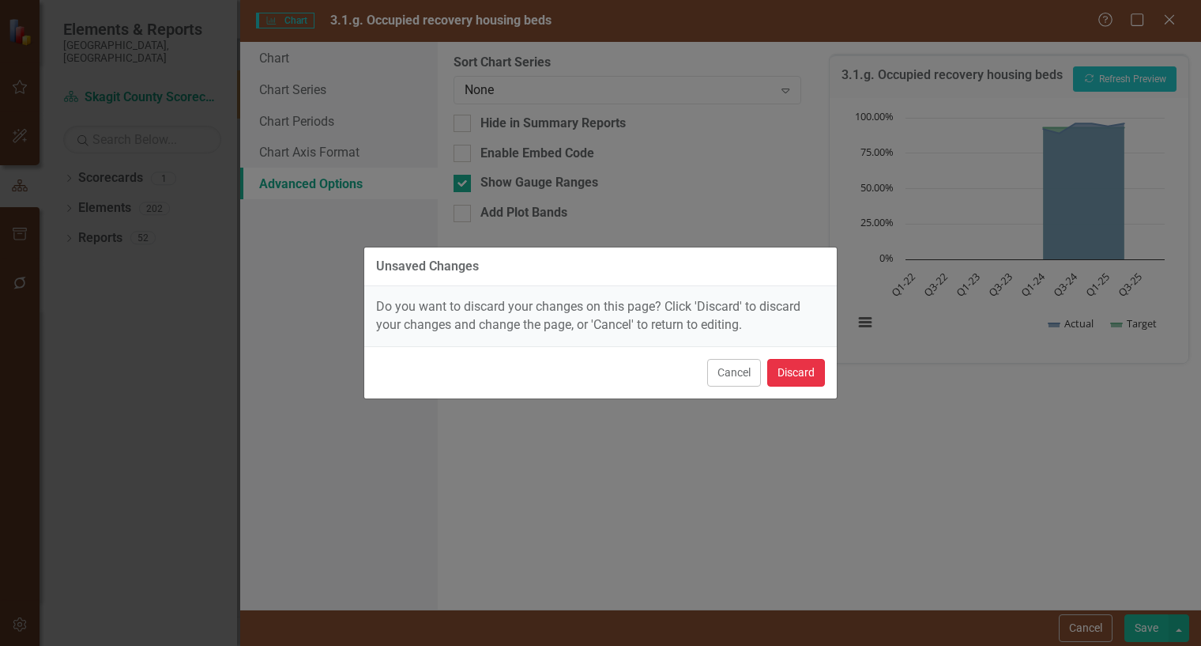
click at [782, 370] on button "Discard" at bounding box center [796, 373] width 58 height 28
